Goal: Task Accomplishment & Management: Use online tool/utility

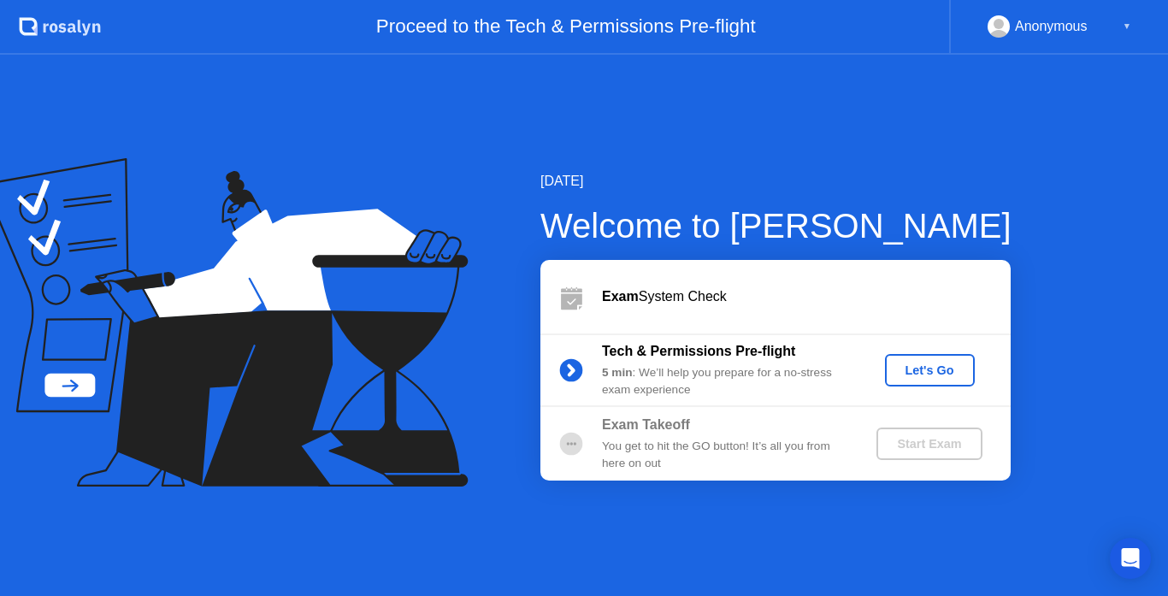
click at [923, 371] on div "Let's Go" at bounding box center [930, 370] width 76 height 14
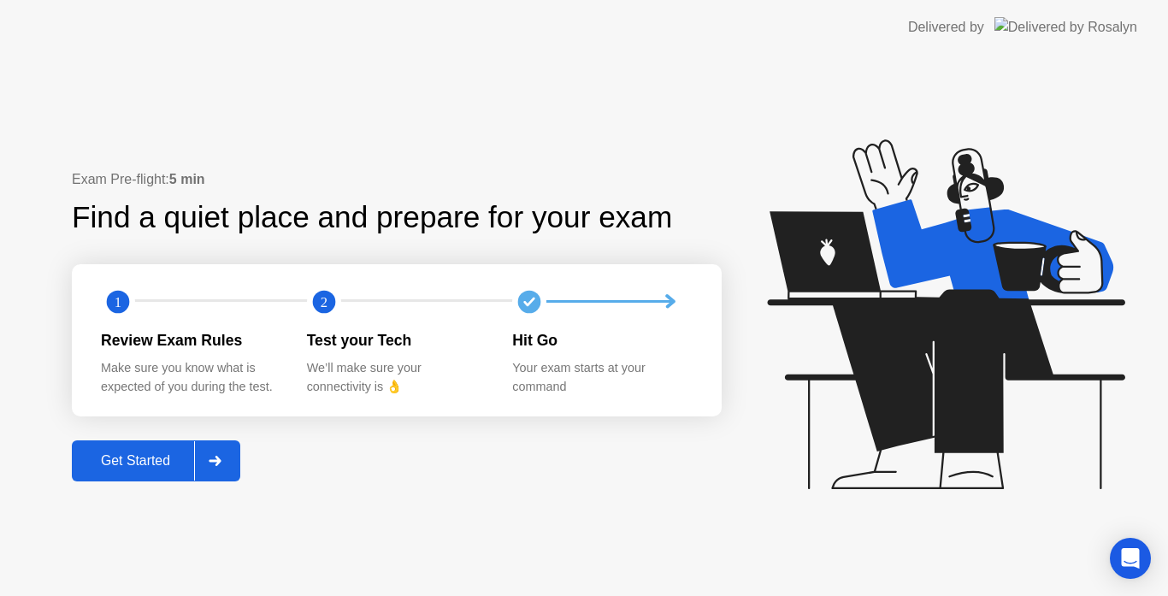
click at [213, 456] on icon at bounding box center [215, 461] width 13 height 10
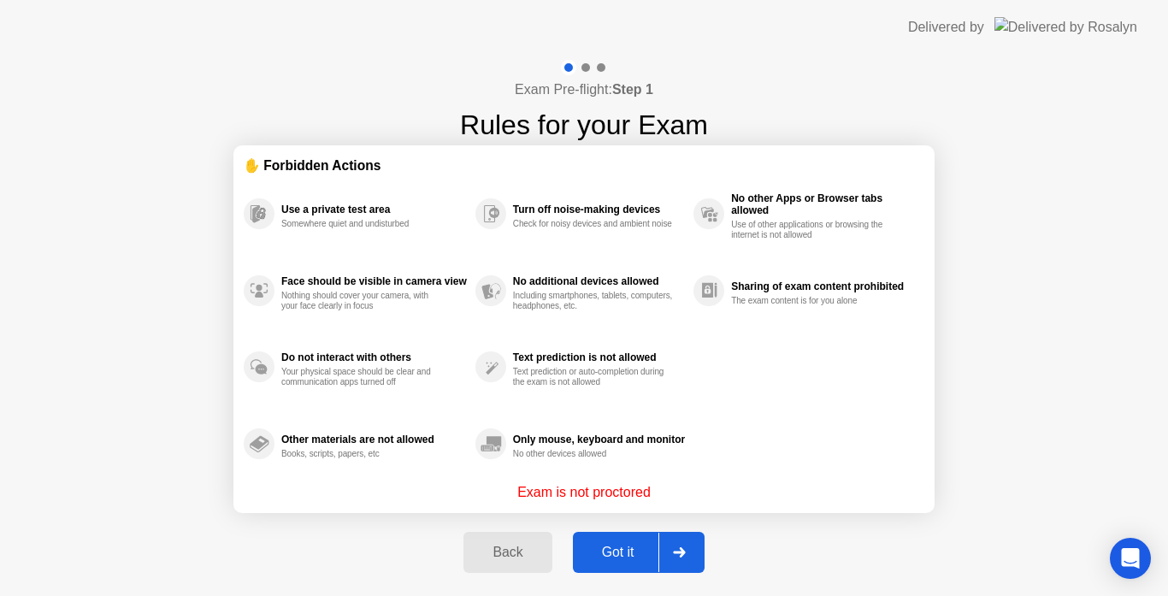
click at [687, 554] on div at bounding box center [678, 552] width 41 height 39
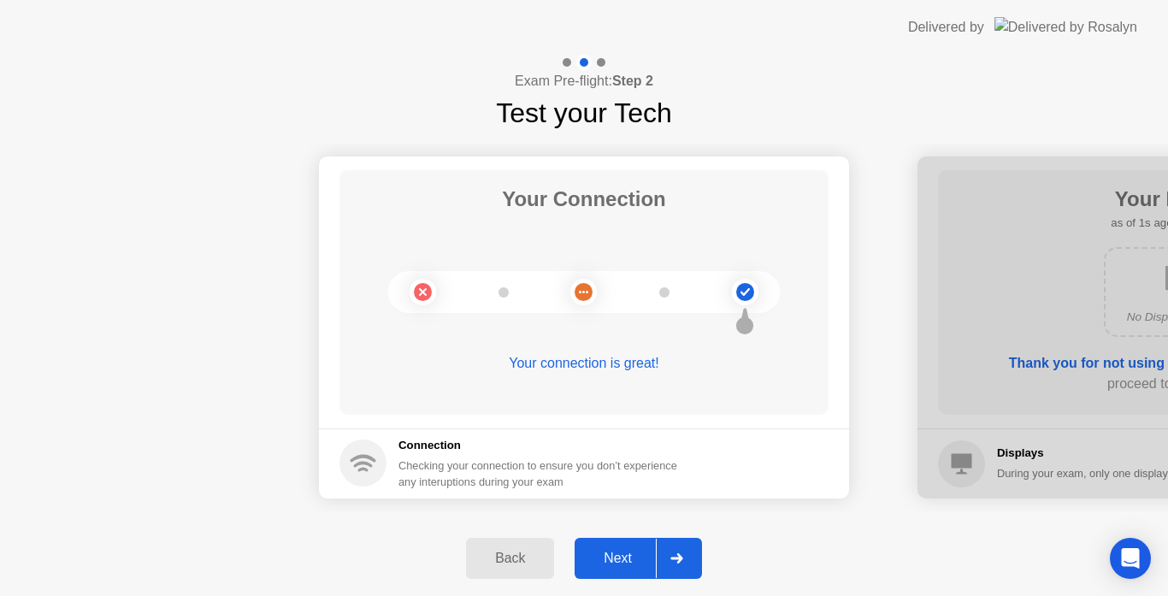
click at [688, 555] on div at bounding box center [676, 558] width 41 height 39
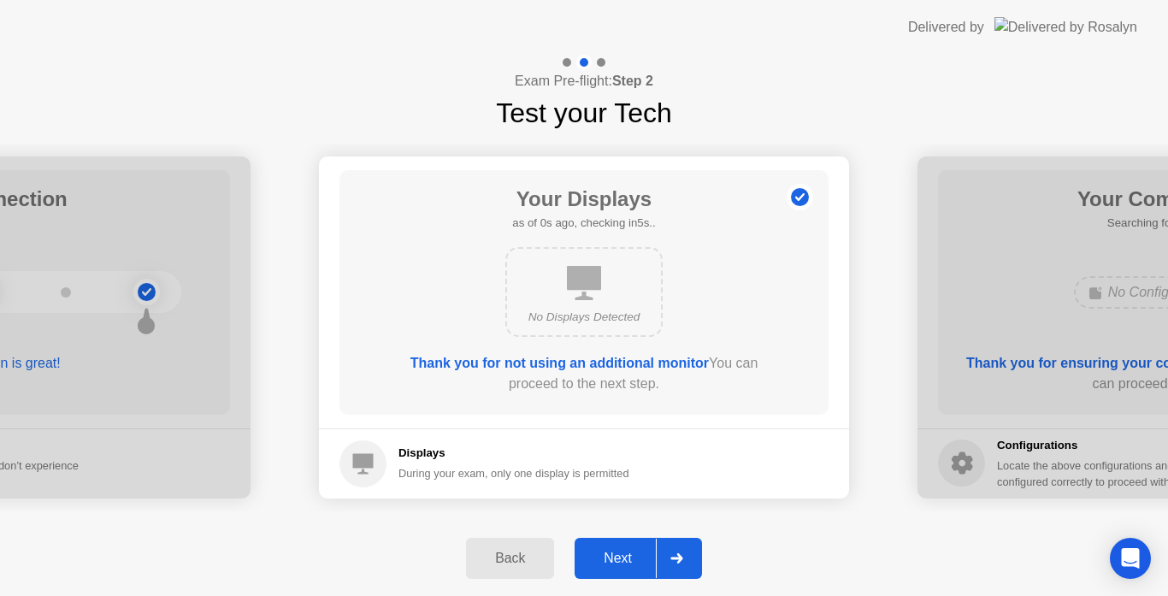
click at [690, 556] on div at bounding box center [676, 558] width 41 height 39
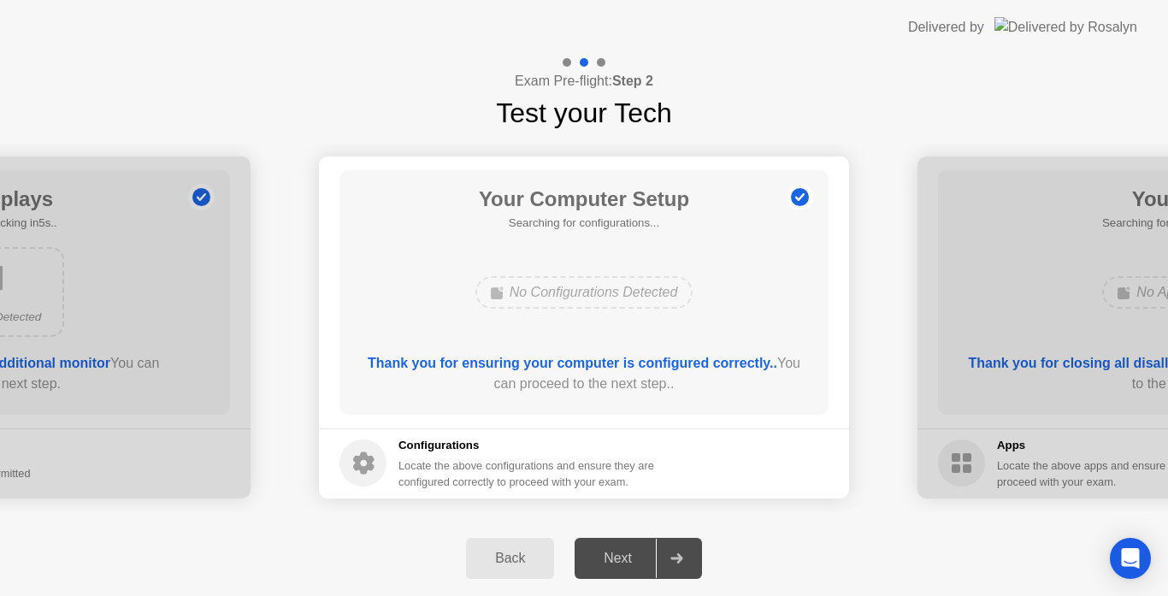
click at [690, 556] on div at bounding box center [676, 558] width 41 height 39
click at [686, 550] on div at bounding box center [676, 558] width 41 height 39
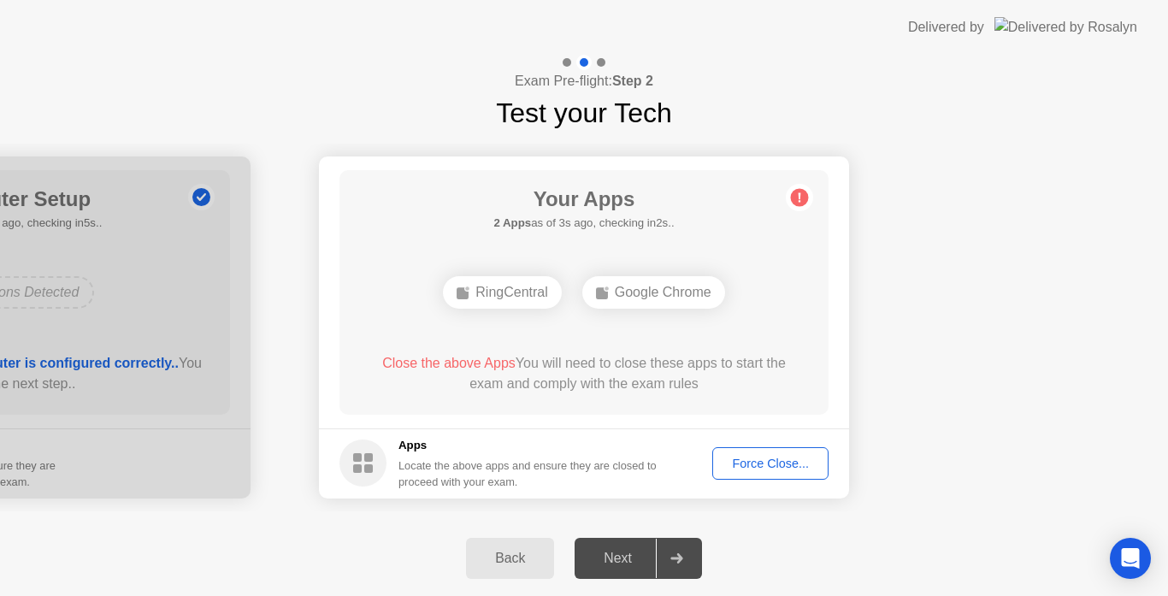
click at [770, 457] on div "Force Close..." at bounding box center [770, 464] width 104 height 14
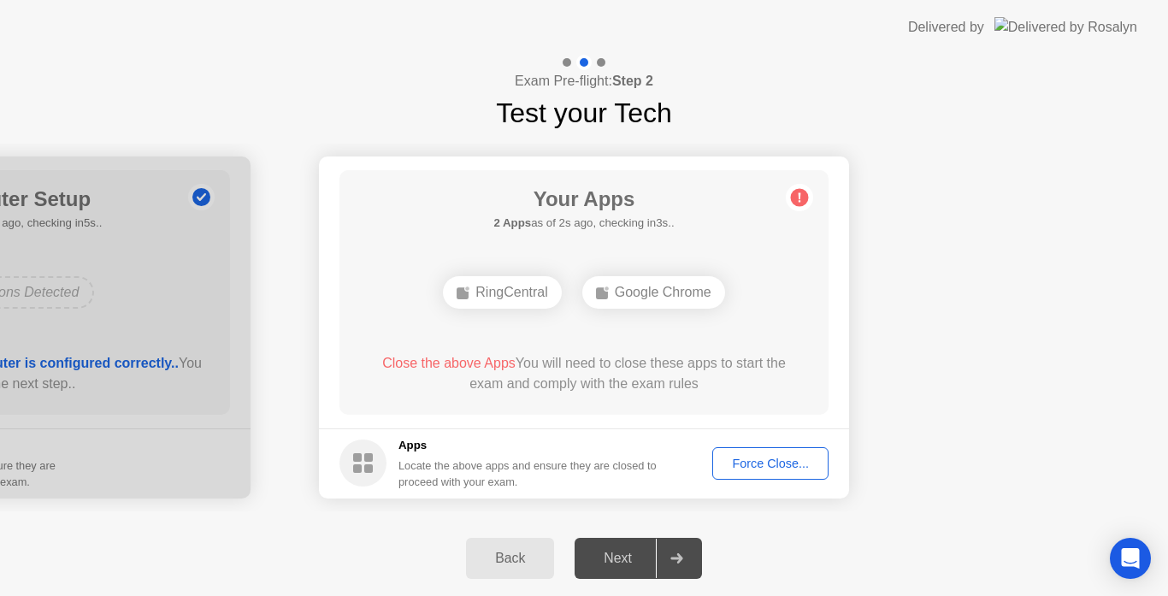
click at [472, 358] on span "Close the above Apps" at bounding box center [448, 363] width 133 height 15
click at [799, 198] on icon at bounding box center [800, 196] width 3 height 9
click at [450, 362] on span "Close the above App" at bounding box center [439, 363] width 127 height 15
click at [750, 457] on div "Force Close..." at bounding box center [770, 464] width 104 height 14
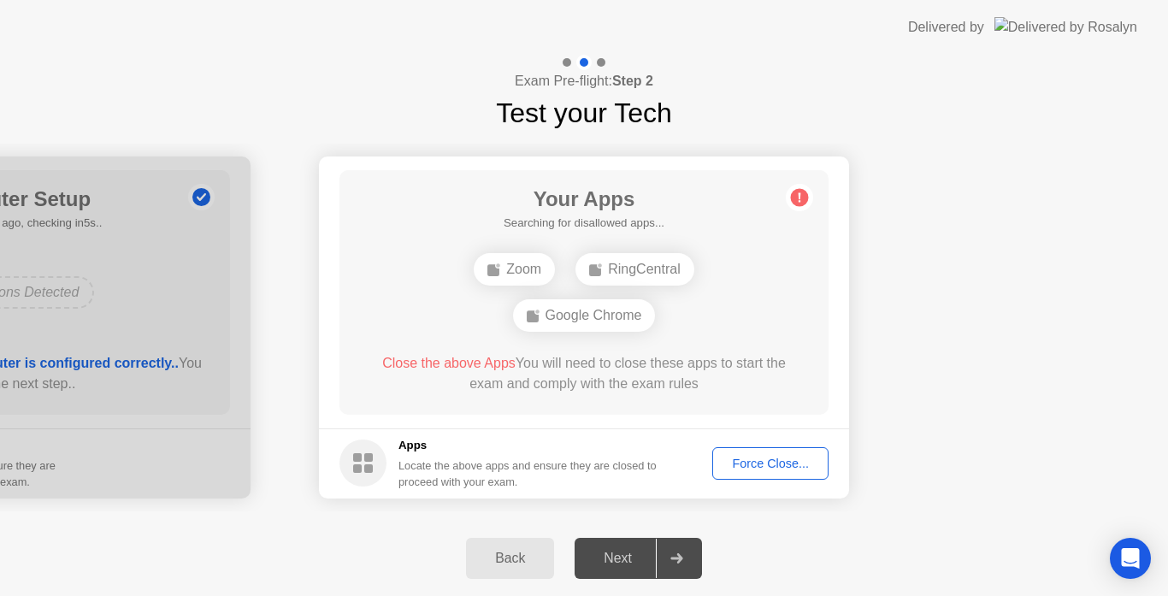
click at [772, 473] on button "Force Close..." at bounding box center [770, 463] width 116 height 32
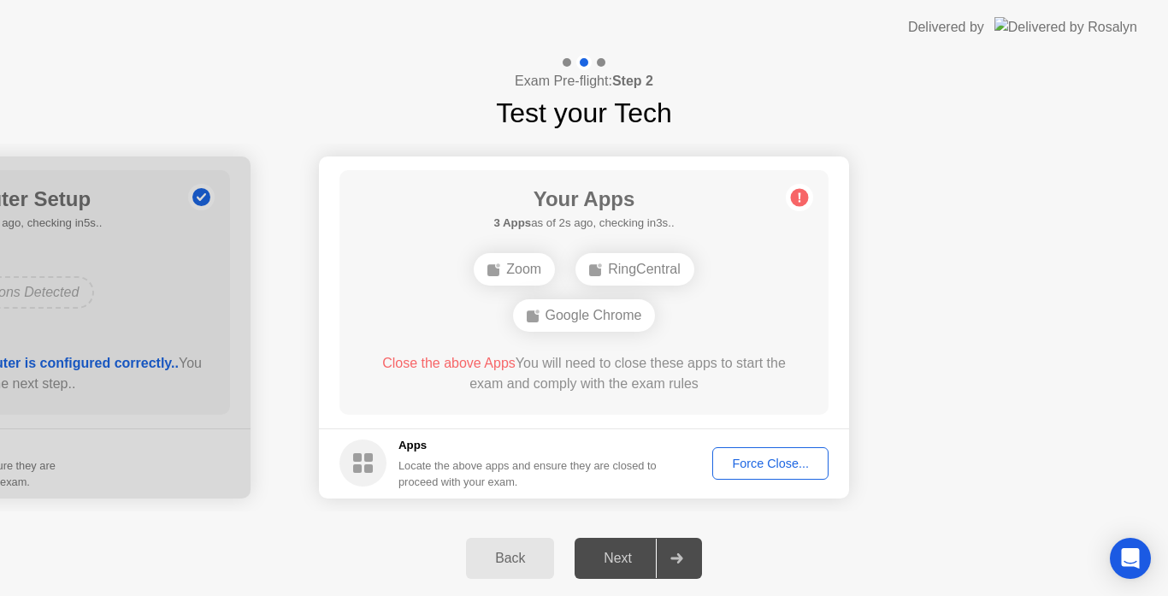
drag, startPoint x: 666, startPoint y: 157, endPoint x: 903, endPoint y: 298, distance: 275.2
click at [903, 298] on div "Your Connection Your connection is great! Connection Checking your connection t…" at bounding box center [584, 326] width 1168 height 387
click at [760, 462] on div "Force Close..." at bounding box center [770, 464] width 104 height 14
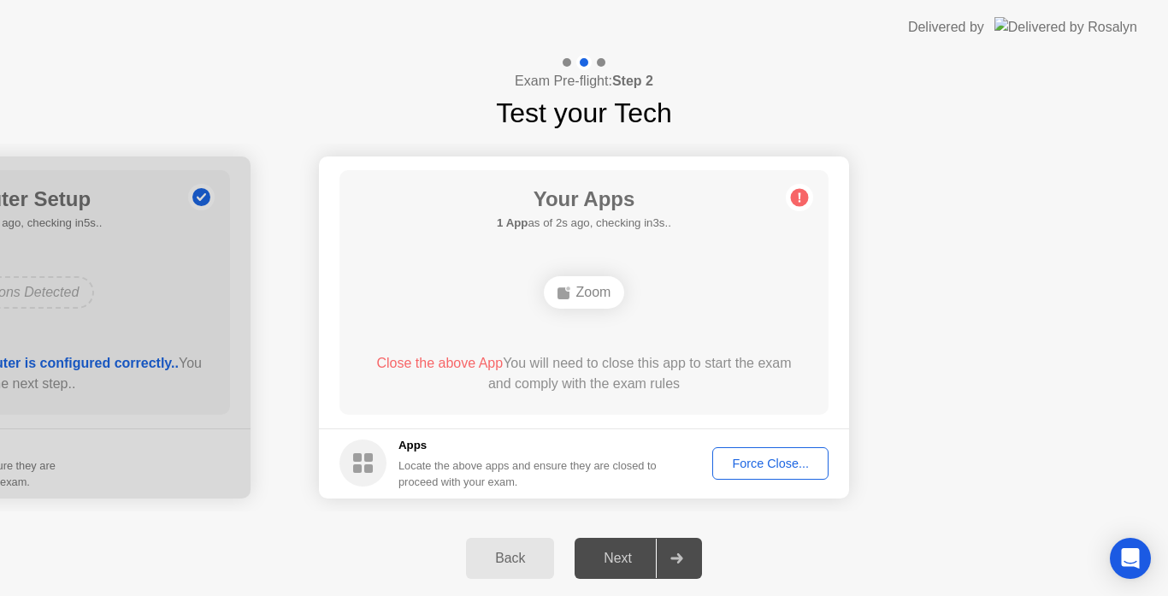
click at [761, 470] on div "Force Close..." at bounding box center [770, 464] width 104 height 14
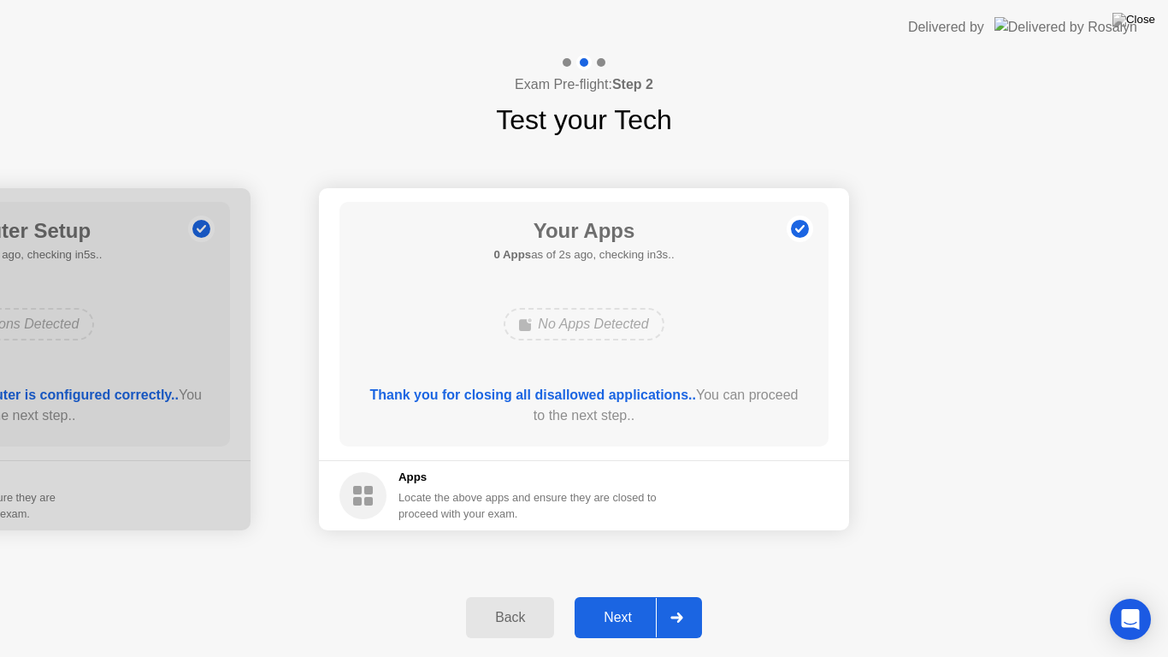
click at [680, 595] on icon at bounding box center [676, 617] width 12 height 10
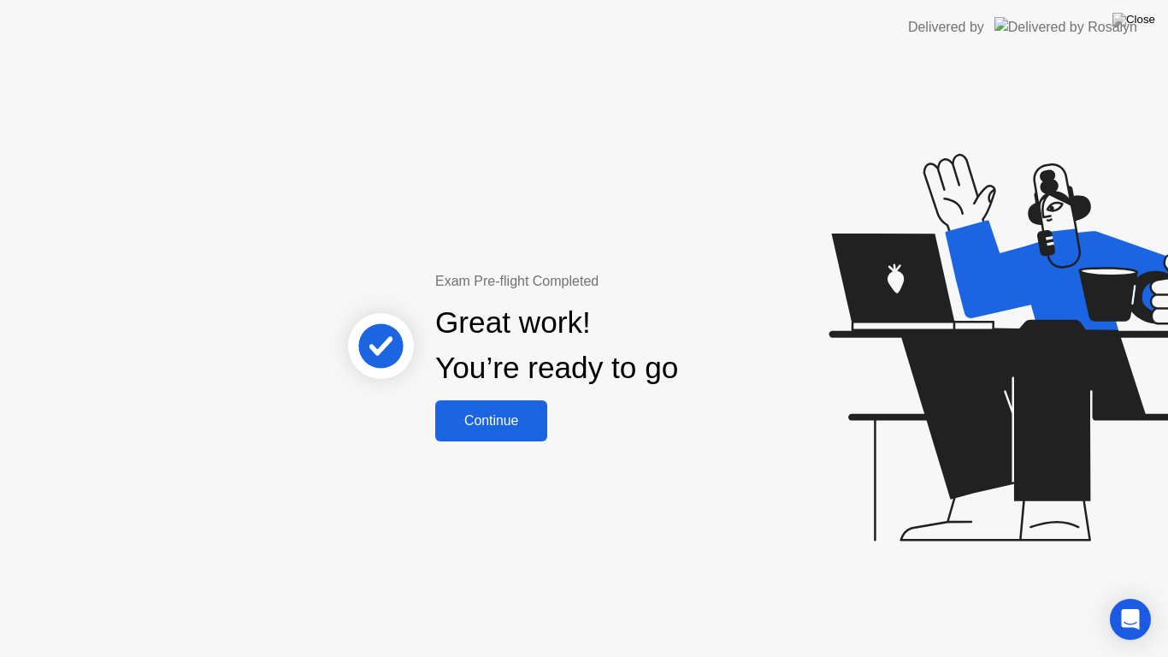
click at [516, 428] on div "Continue" at bounding box center [491, 420] width 102 height 15
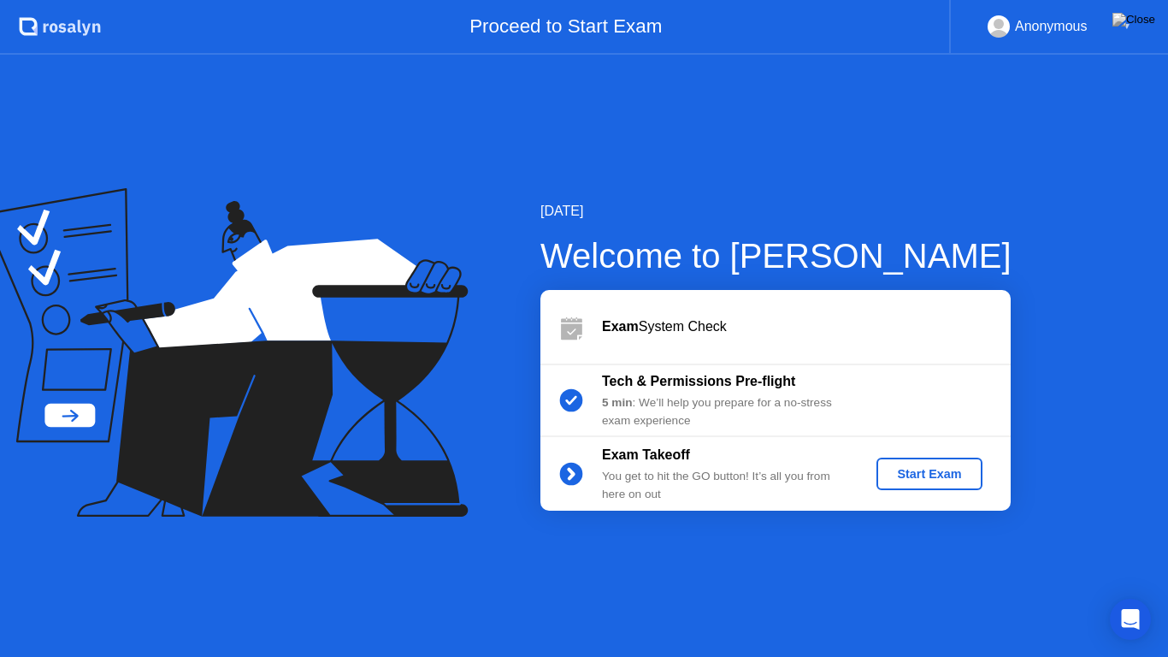
drag, startPoint x: 689, startPoint y: 2, endPoint x: 712, endPoint y: 78, distance: 79.5
click at [712, 78] on app-layout-with-header ".st0{fill:#f0f8ff;} .st1{fill:#d4e3ff;} .st2{fill:#b4c2ff;} background Proceed …" at bounding box center [584, 328] width 1168 height 657
click at [1145, 15] on img at bounding box center [1133, 20] width 43 height 14
